Goal: Navigation & Orientation: Find specific page/section

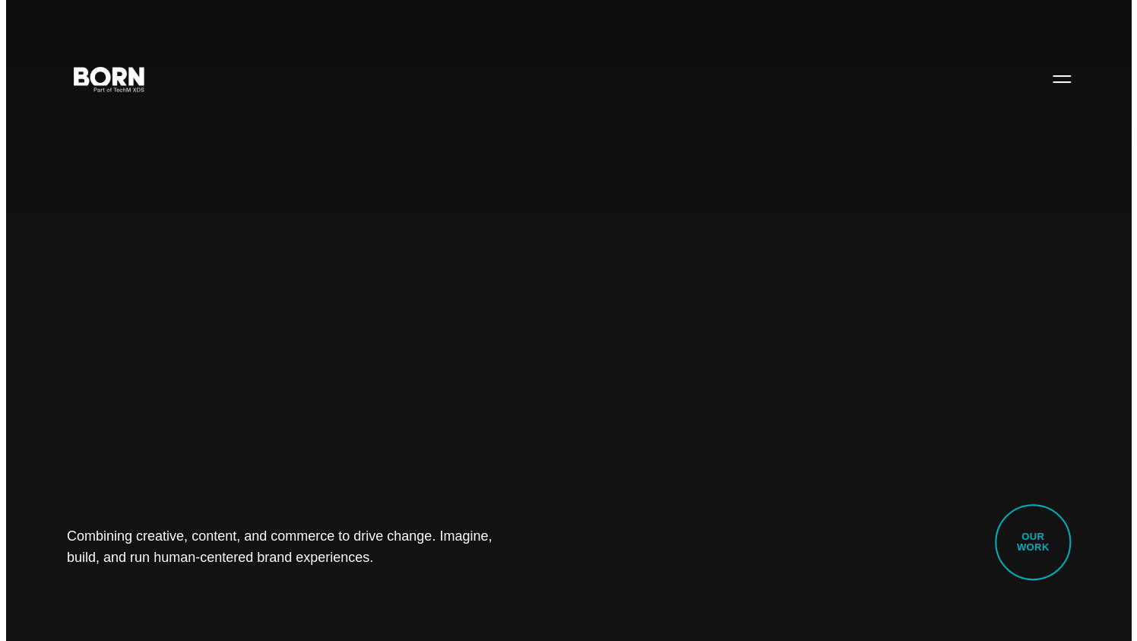
scroll to position [42, 0]
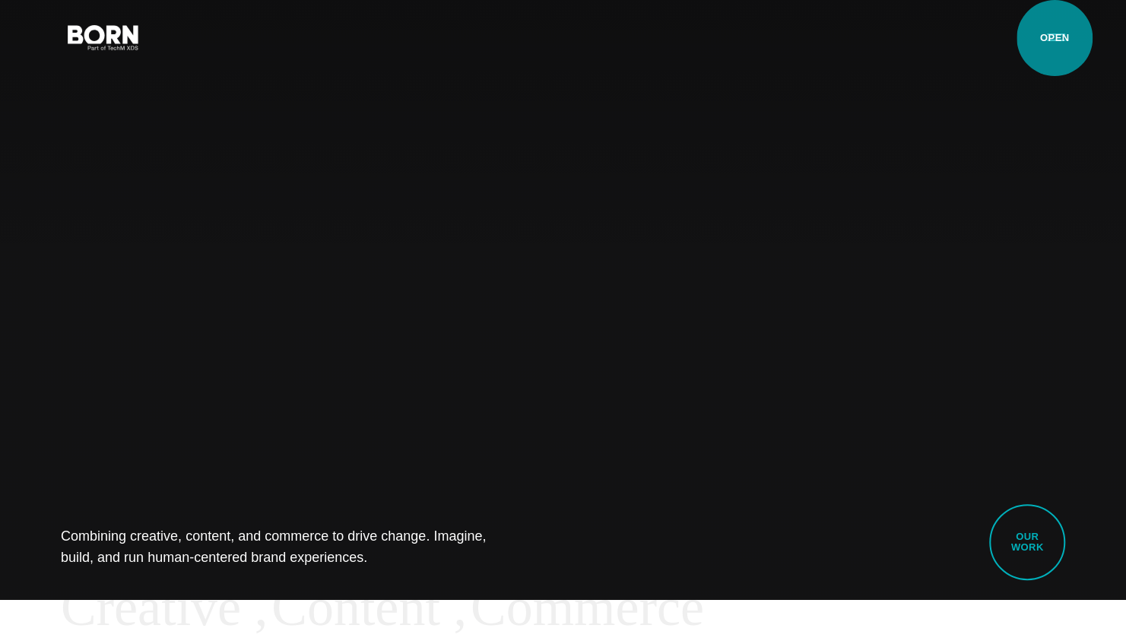
click at [1054, 38] on button "Primary Menu" at bounding box center [1055, 37] width 36 height 32
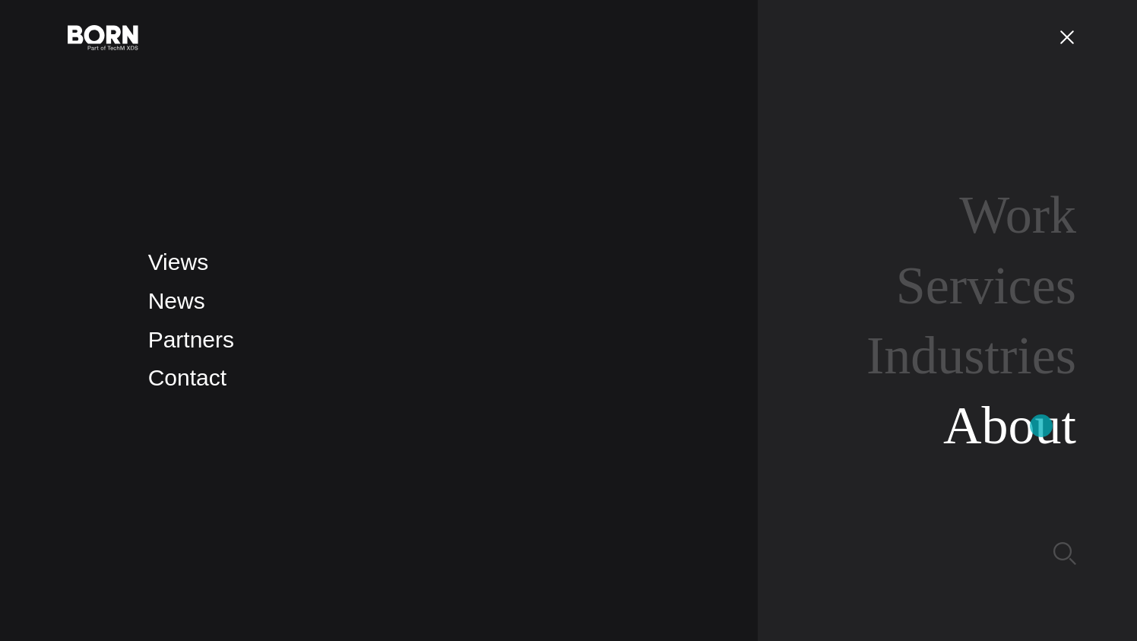
click at [1041, 426] on link "About" at bounding box center [1009, 425] width 133 height 59
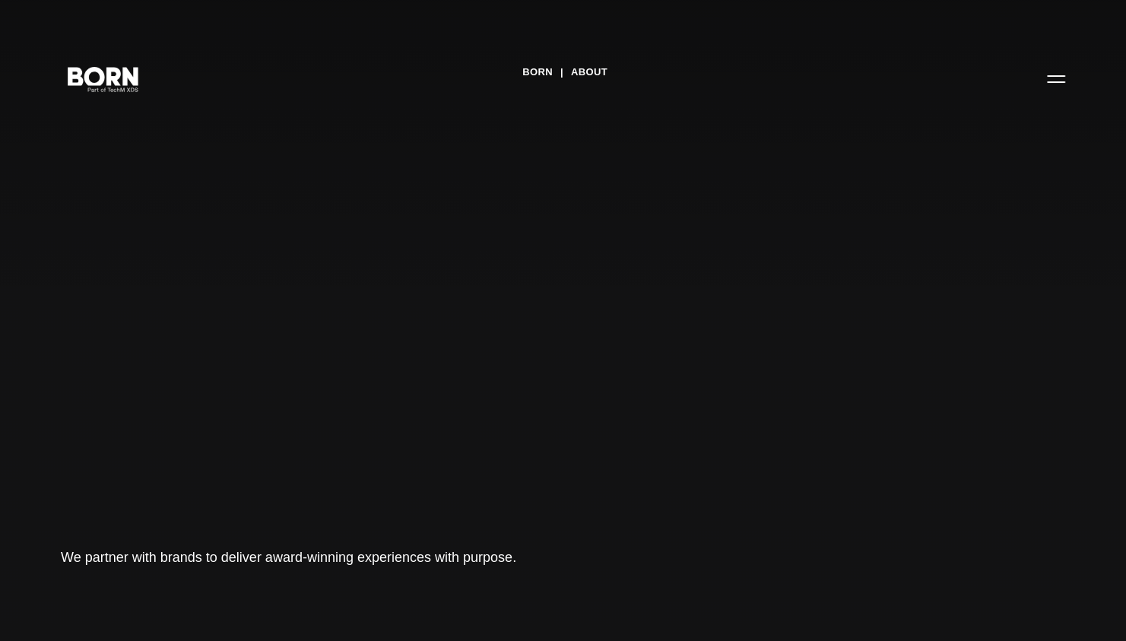
click at [1056, 81] on button "Primary Menu" at bounding box center [1055, 78] width 36 height 32
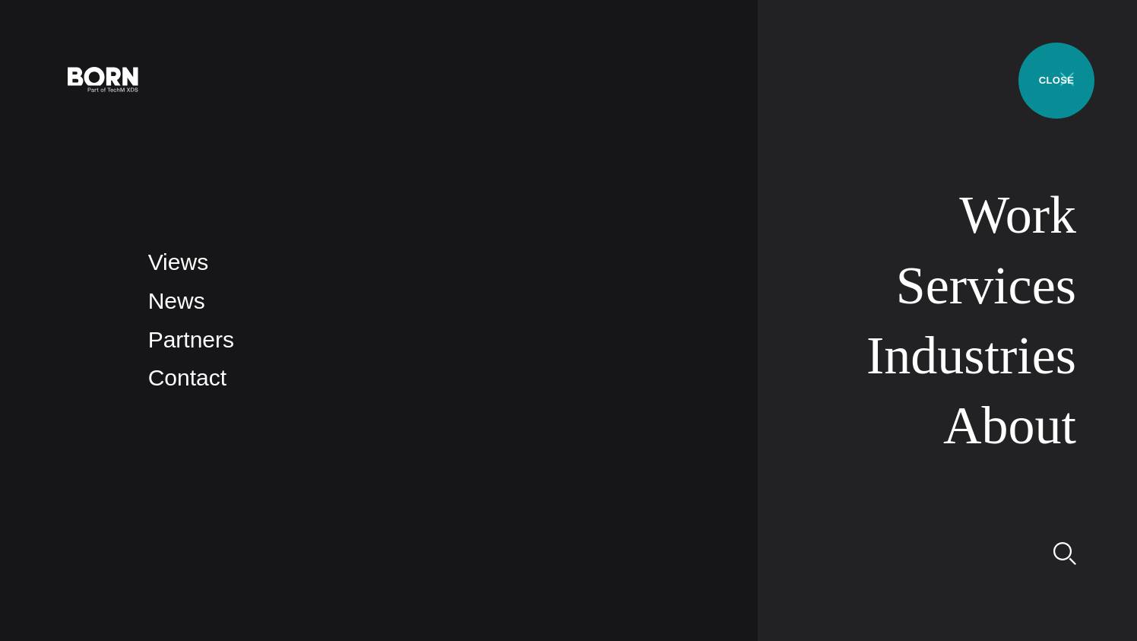
click at [1050, 435] on link "About" at bounding box center [1009, 425] width 133 height 59
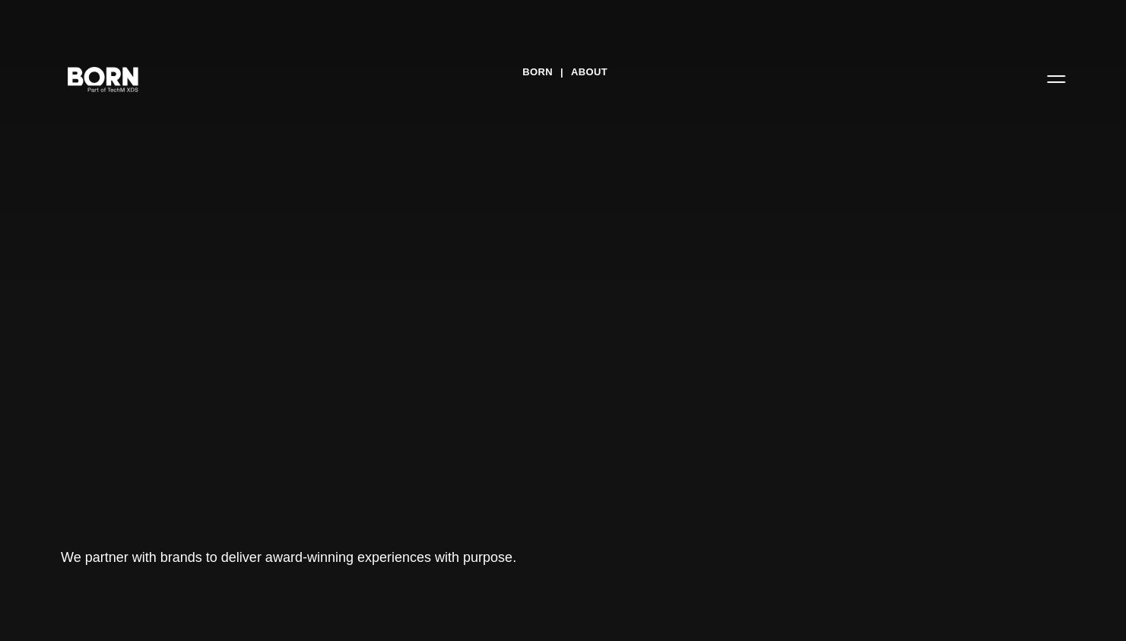
click at [1049, 71] on button "Primary Menu" at bounding box center [1055, 78] width 36 height 32
